Goal: Task Accomplishment & Management: Manage account settings

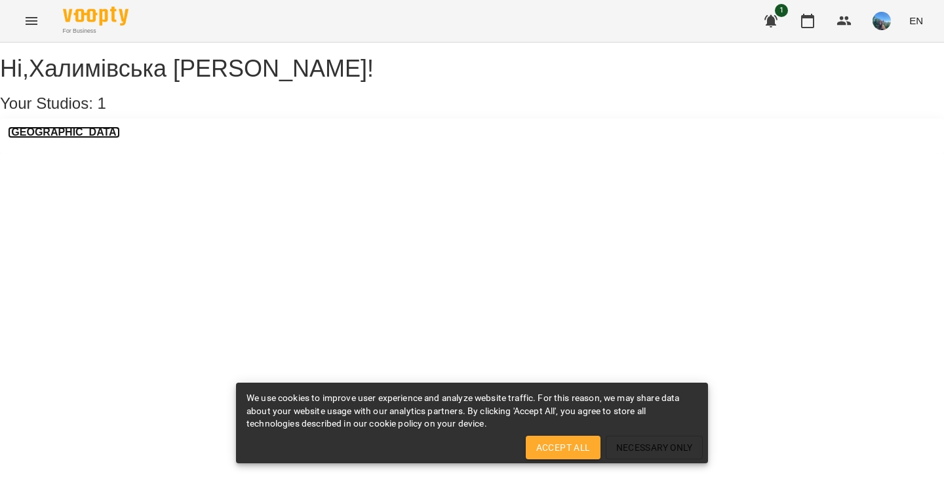
click at [88, 138] on h3 "[GEOGRAPHIC_DATA]" at bounding box center [64, 133] width 112 height 12
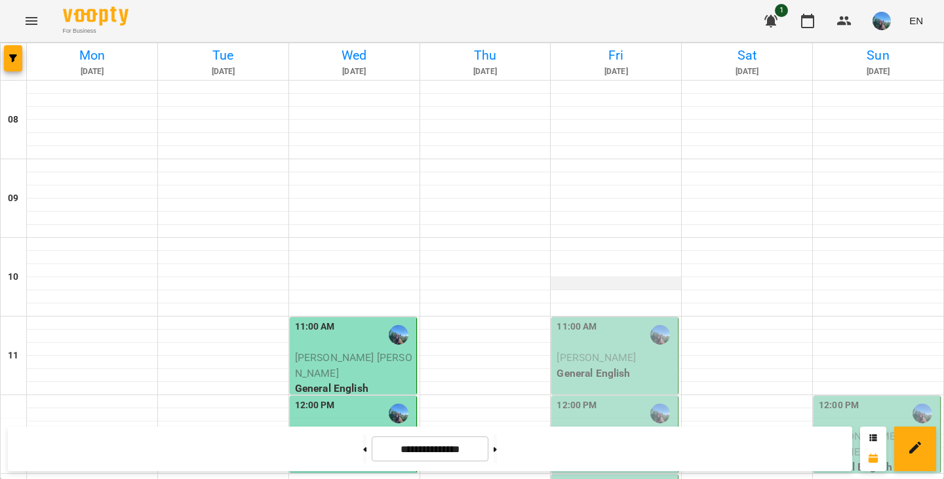
scroll to position [104, 0]
click at [606, 351] on span "[PERSON_NAME]" at bounding box center [596, 357] width 79 height 12
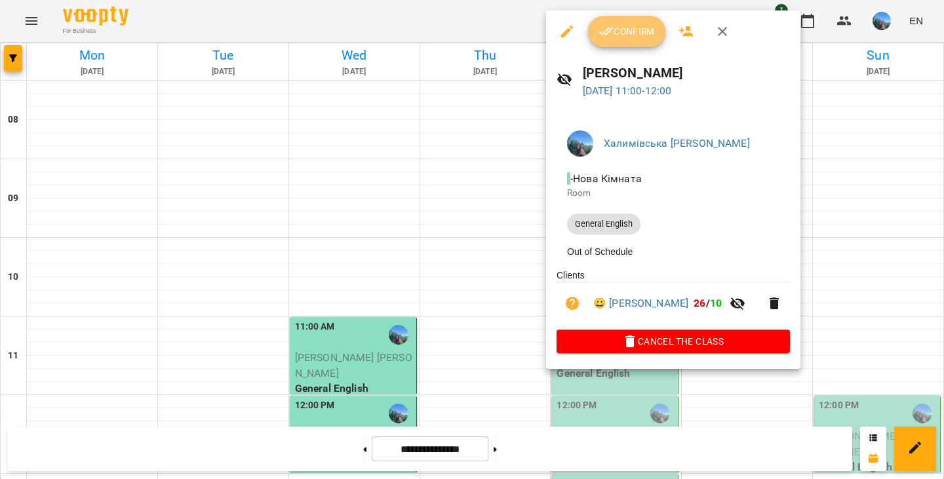
click at [636, 22] on button "Confirm" at bounding box center [626, 31] width 77 height 31
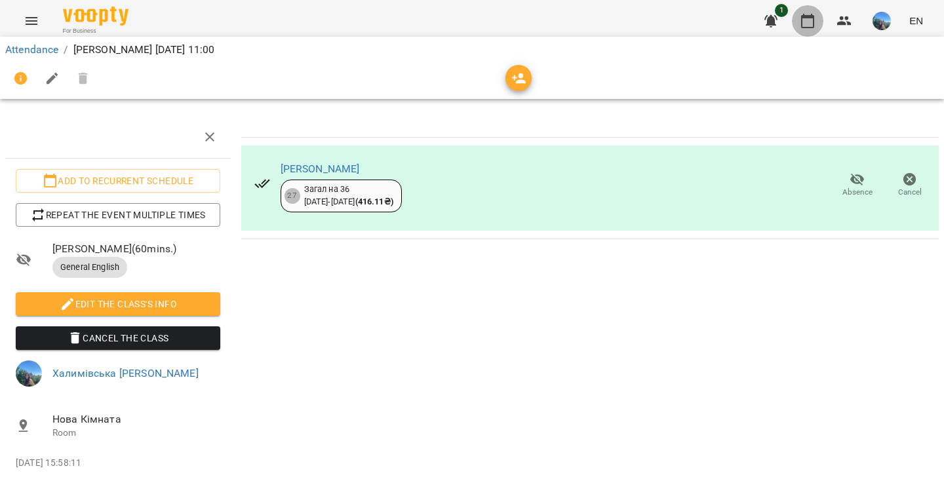
click at [812, 22] on icon "button" at bounding box center [808, 21] width 16 height 16
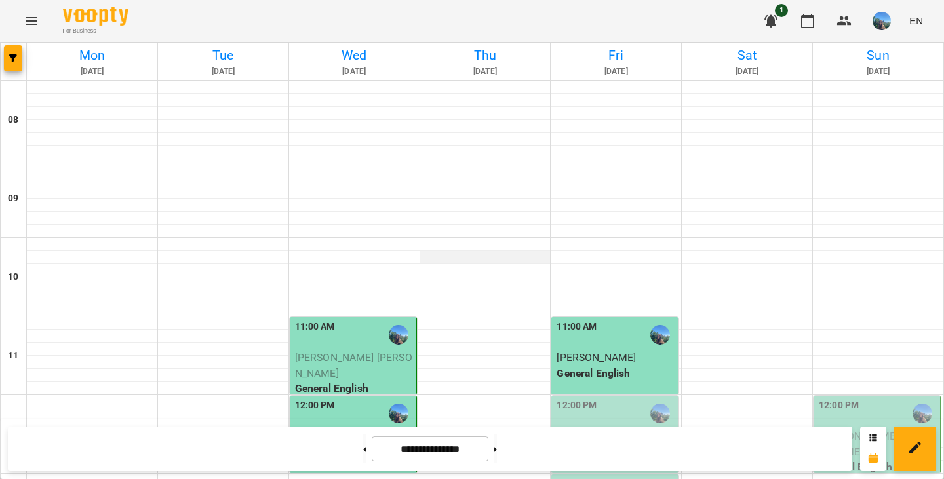
scroll to position [219, 0]
click at [611, 429] on p "[PERSON_NAME]" at bounding box center [616, 437] width 119 height 16
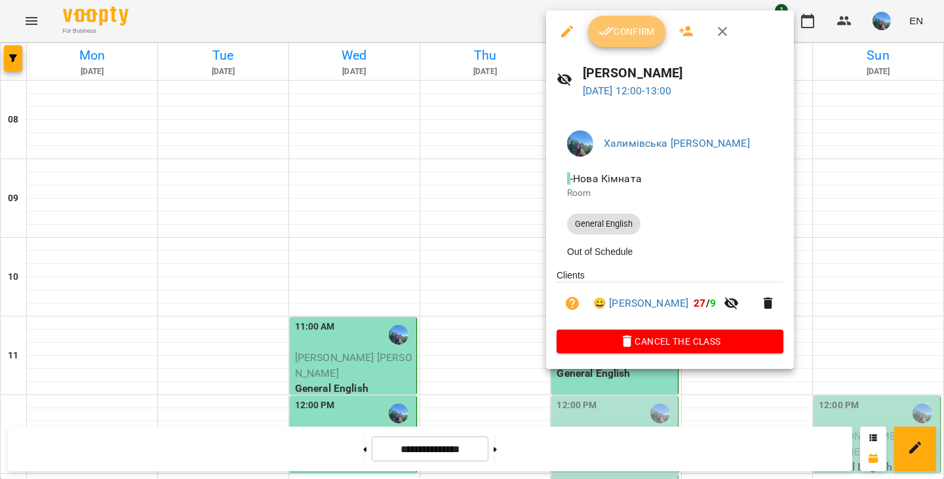
click at [638, 26] on span "Confirm" at bounding box center [627, 32] width 56 height 16
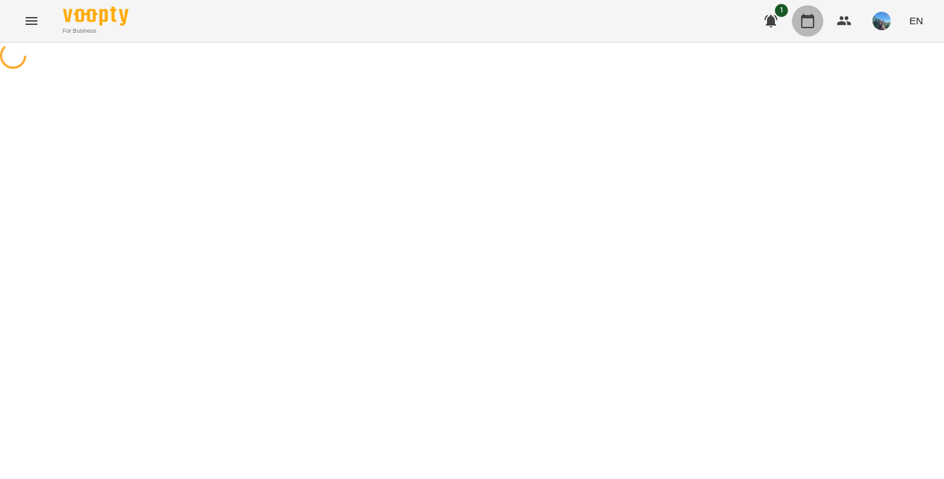
click at [818, 18] on button "button" at bounding box center [807, 20] width 31 height 31
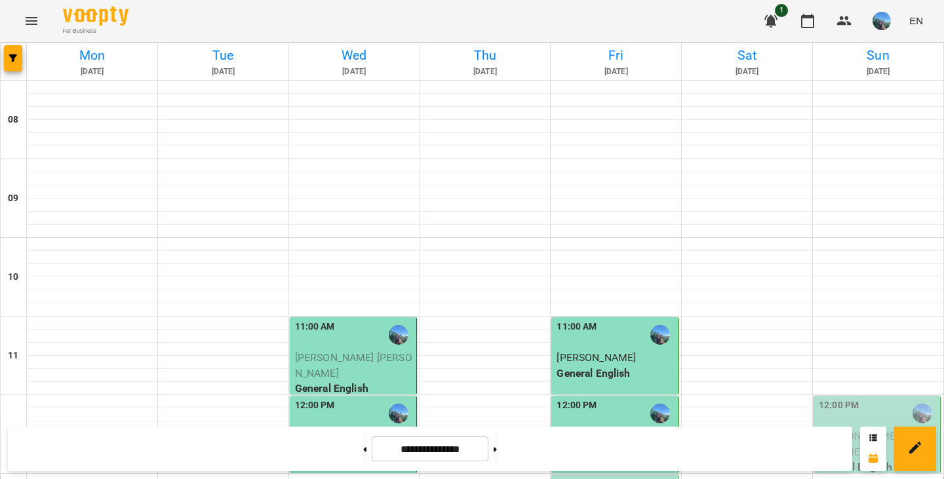
scroll to position [231, 0]
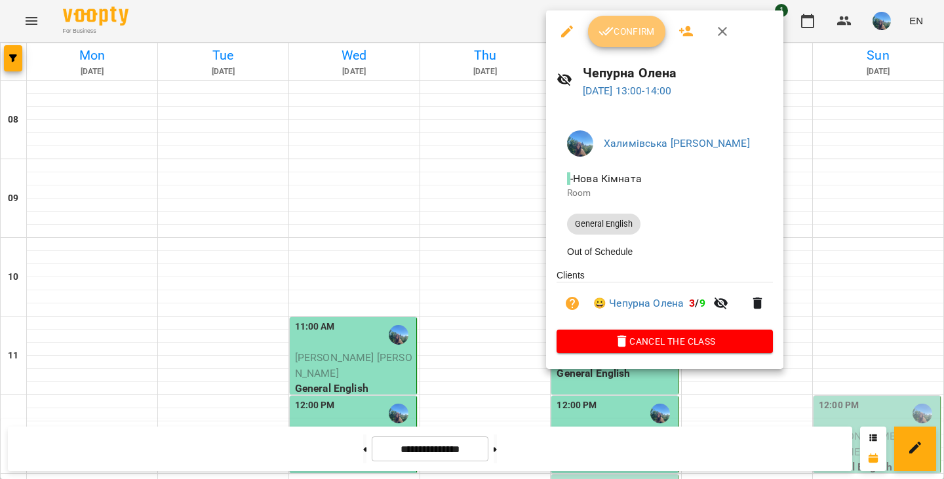
click at [631, 29] on span "Confirm" at bounding box center [627, 32] width 56 height 16
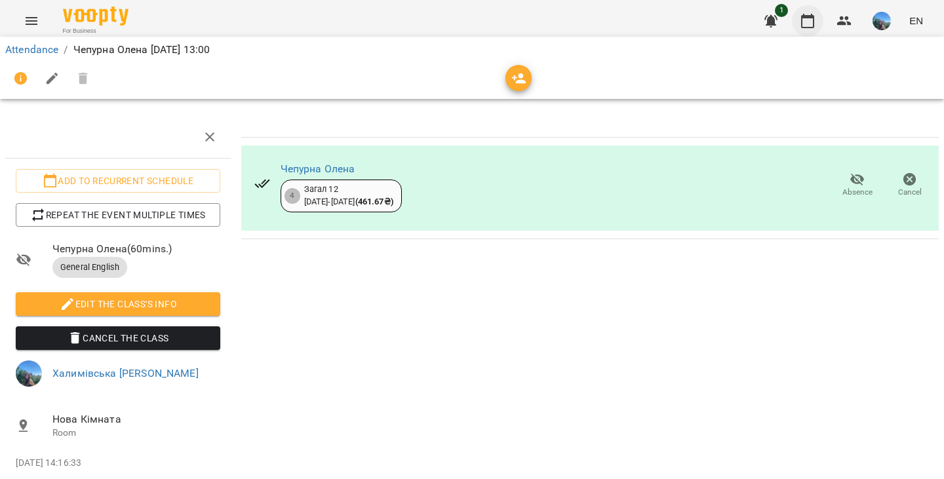
click at [799, 23] on button "button" at bounding box center [807, 20] width 31 height 31
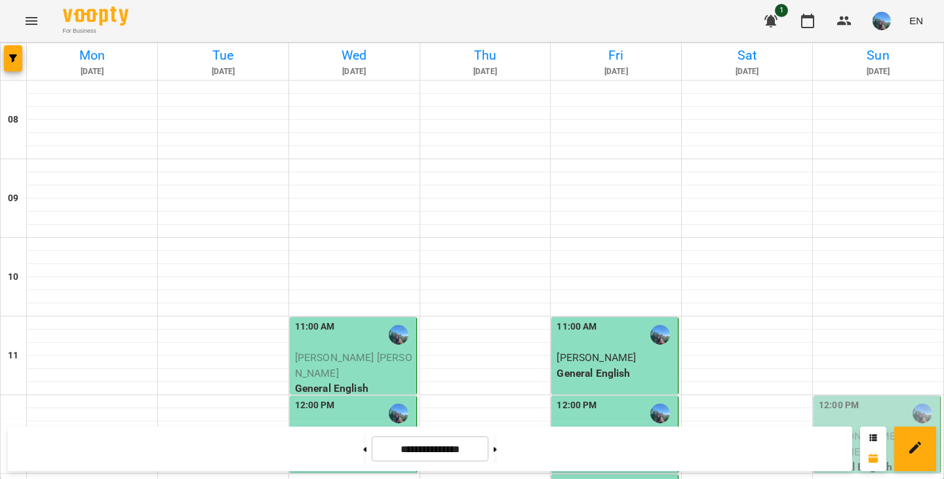
scroll to position [368, 0]
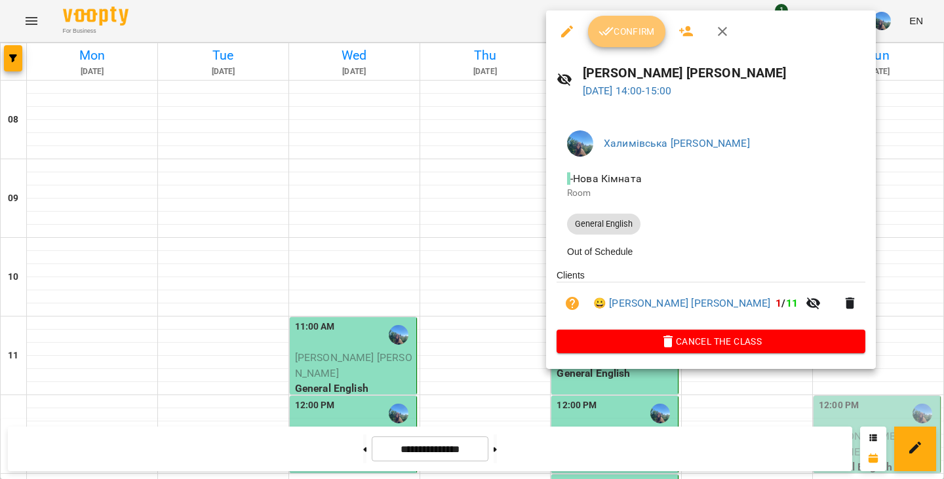
click at [637, 34] on span "Confirm" at bounding box center [627, 32] width 56 height 16
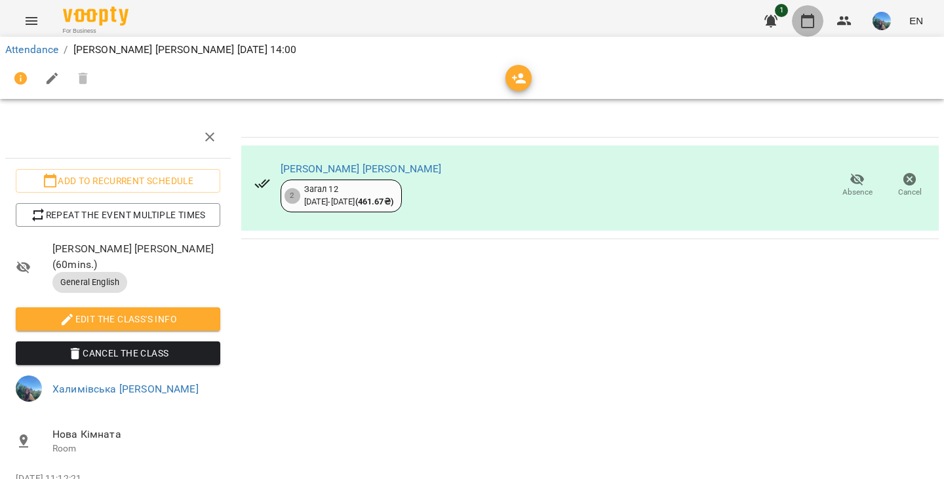
click at [810, 12] on button "button" at bounding box center [807, 20] width 31 height 31
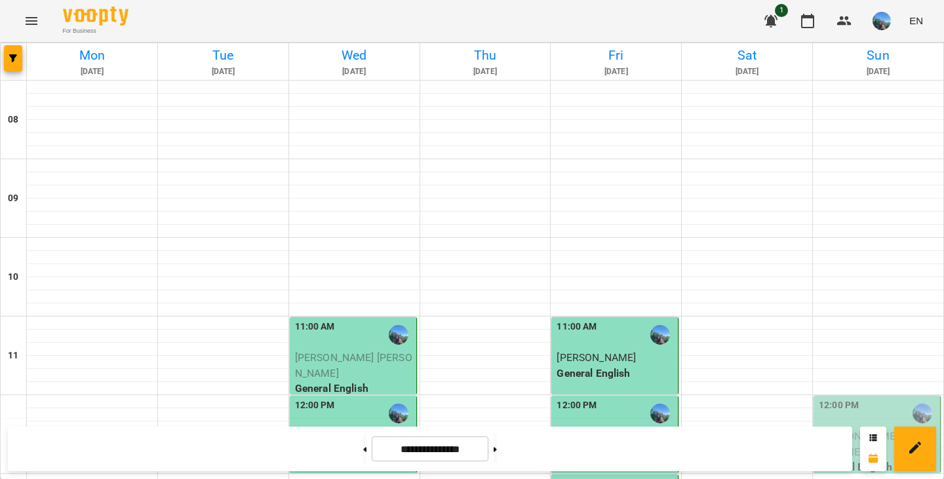
scroll to position [465, 0]
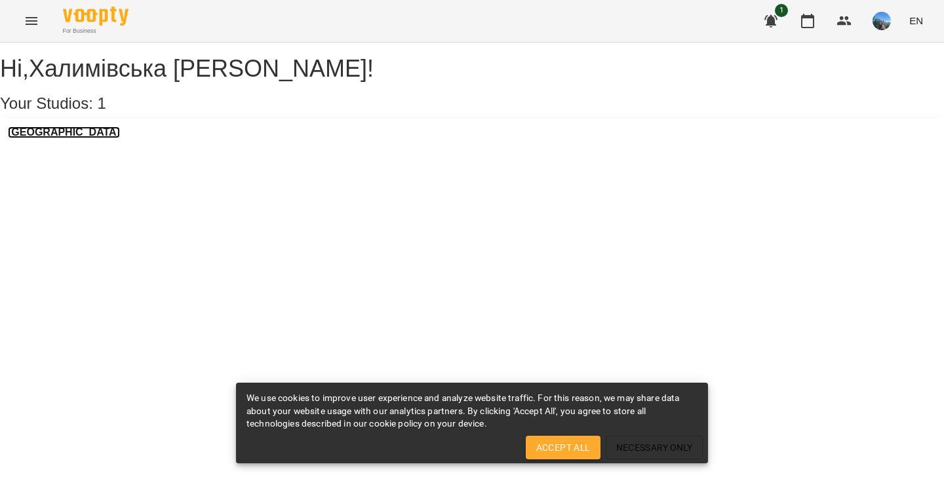
click at [85, 138] on h3 "[GEOGRAPHIC_DATA]" at bounding box center [64, 133] width 112 height 12
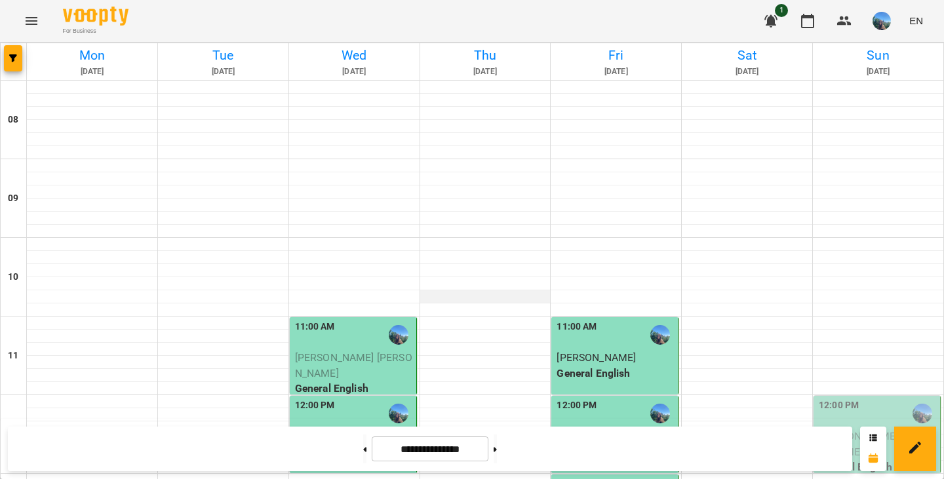
scroll to position [622, 0]
click at [502, 452] on div at bounding box center [495, 449] width 14 height 29
click at [497, 460] on button at bounding box center [495, 449] width 3 height 29
type input "**********"
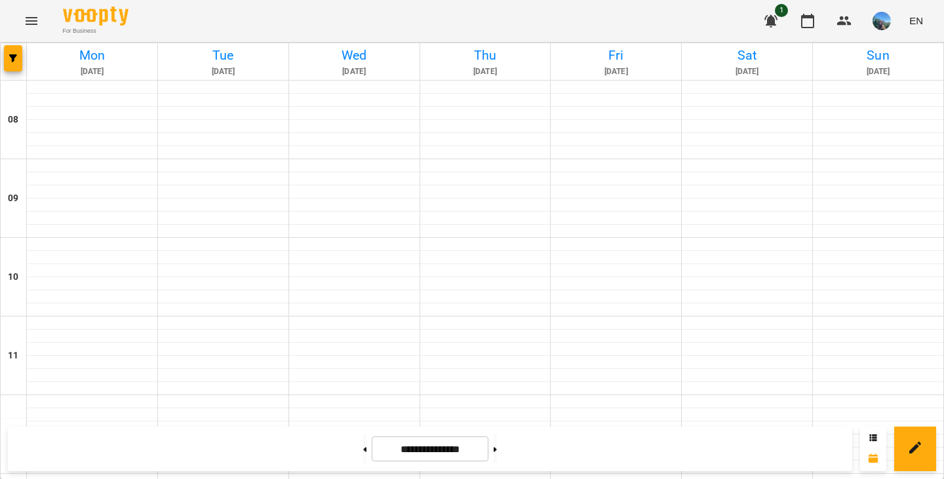
scroll to position [14, 0]
